Goal: Entertainment & Leisure: Consume media (video, audio)

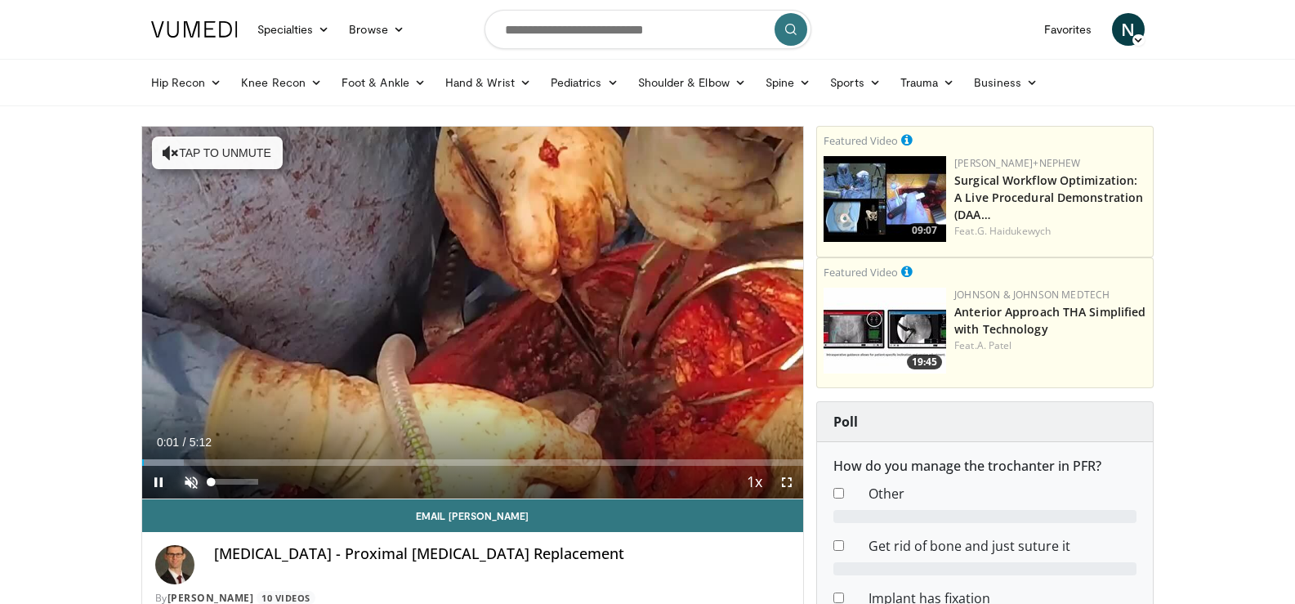
click at [189, 476] on span "Video Player" at bounding box center [191, 482] width 33 height 33
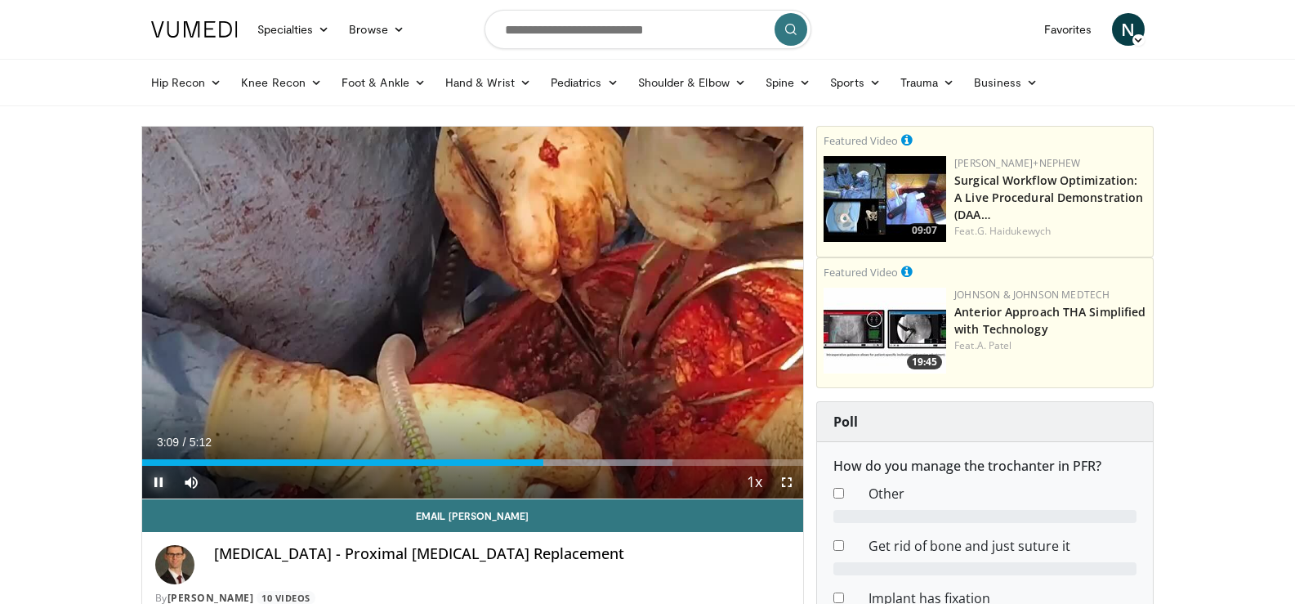
click at [164, 483] on span "Video Player" at bounding box center [158, 482] width 33 height 33
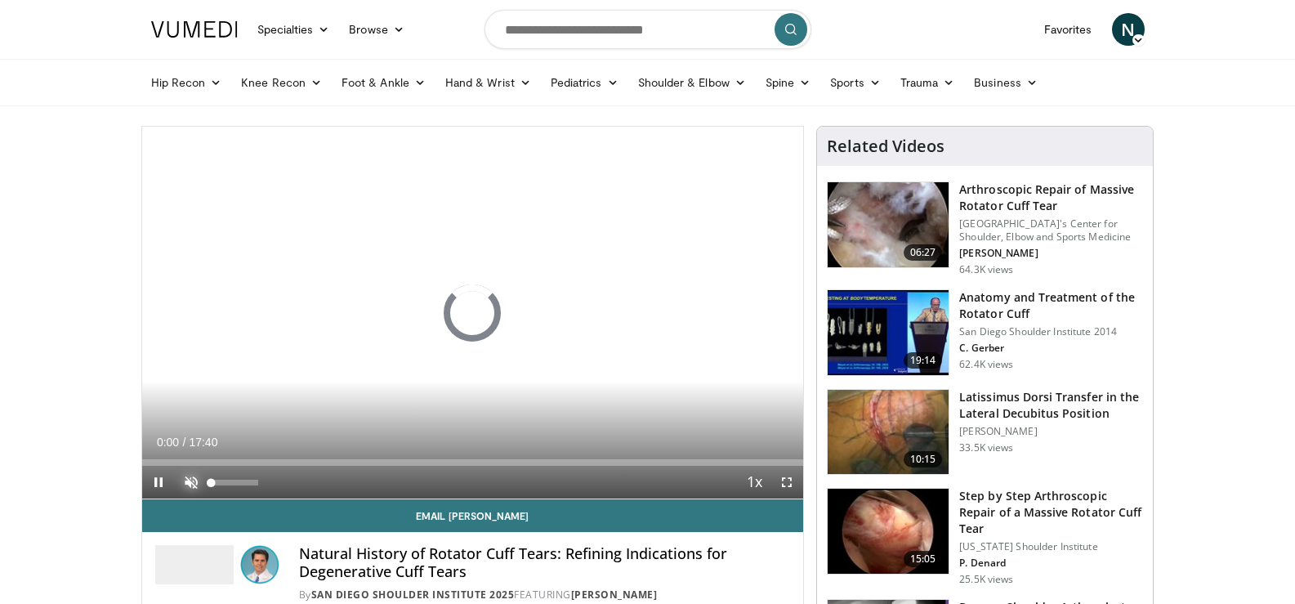
click at [186, 481] on span "Video Player" at bounding box center [191, 482] width 33 height 33
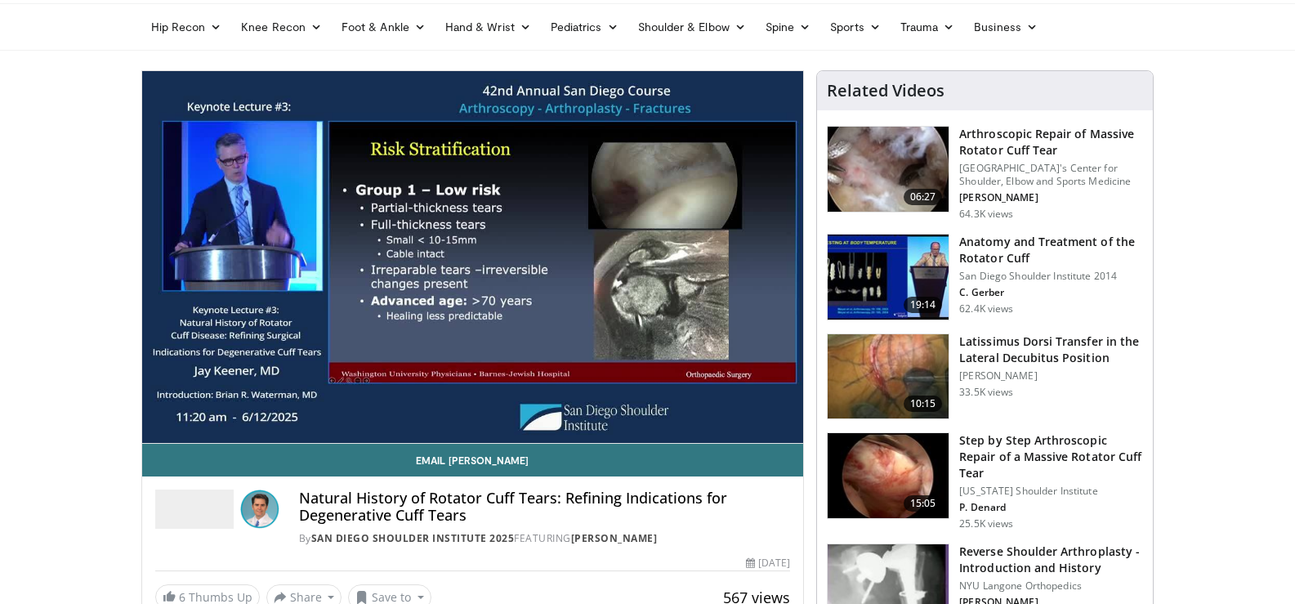
scroll to position [31, 0]
